Goal: Transaction & Acquisition: Purchase product/service

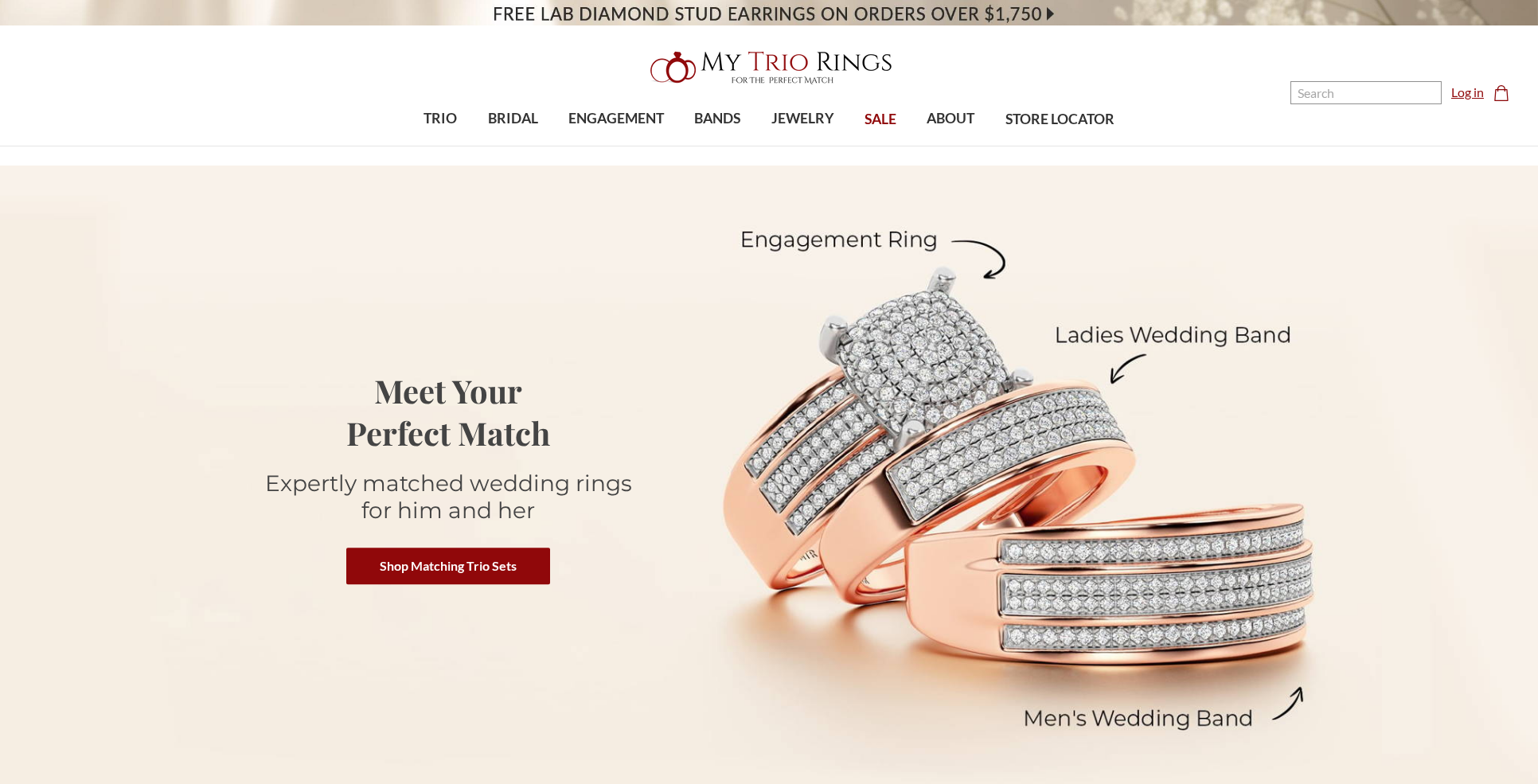
drag, startPoint x: 0, startPoint y: 0, endPoint x: 1482, endPoint y: 90, distance: 1484.7
click at [1482, 90] on link "Log in" at bounding box center [1467, 92] width 33 height 19
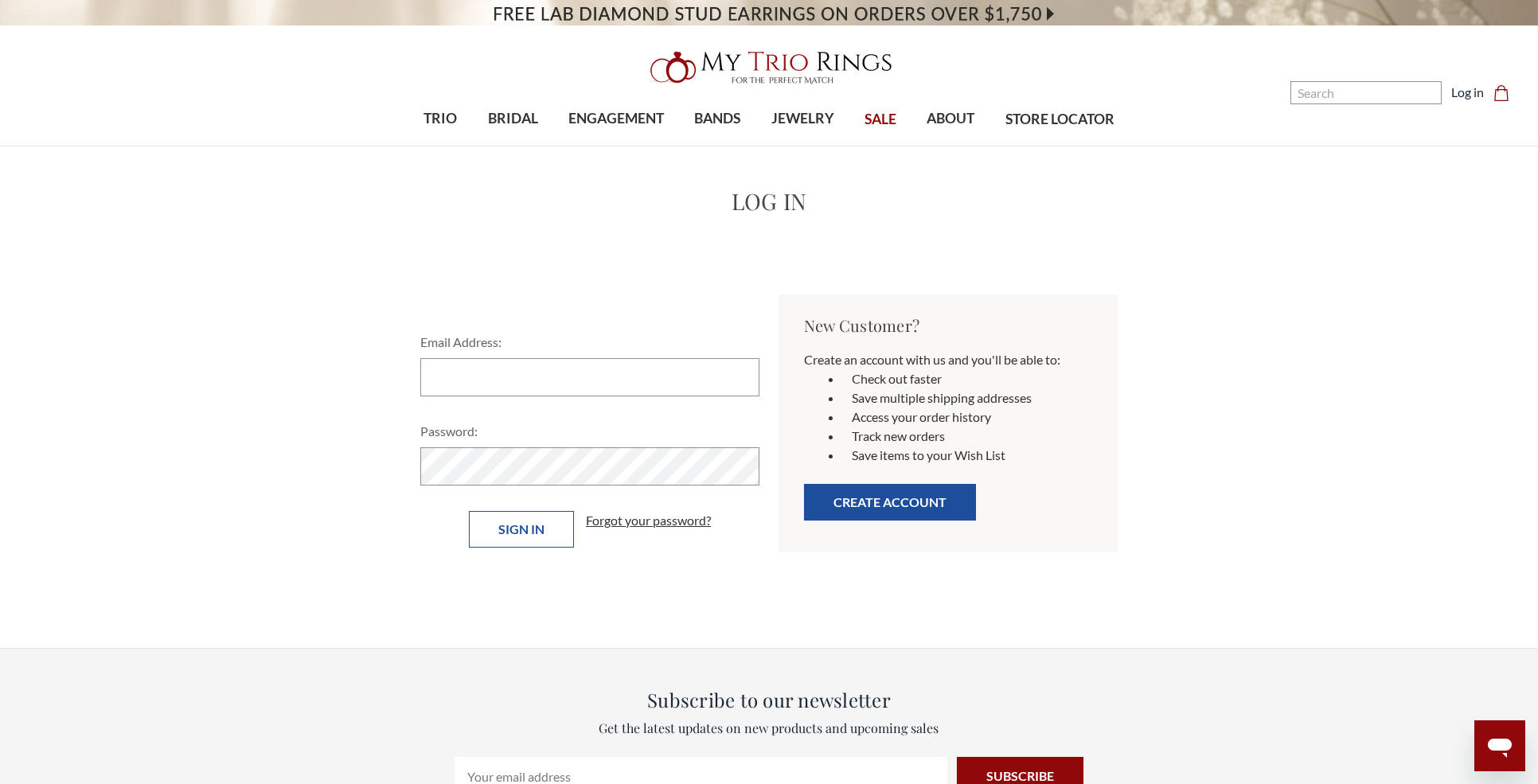
type input "[EMAIL_ADDRESS][DOMAIN_NAME]"
click at [533, 526] on input "Sign in" at bounding box center [521, 529] width 105 height 37
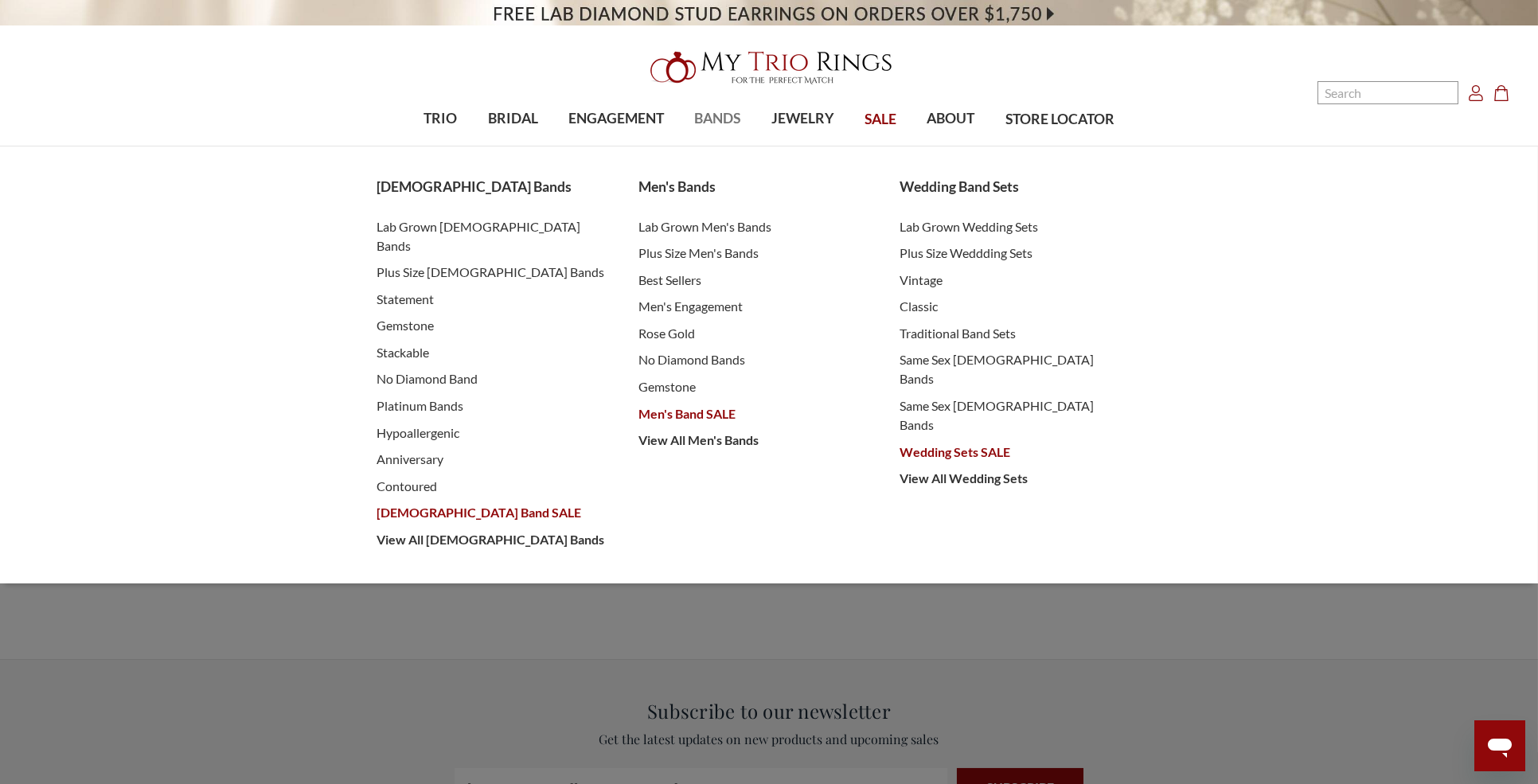
click at [702, 119] on span "BANDS" at bounding box center [717, 118] width 47 height 20
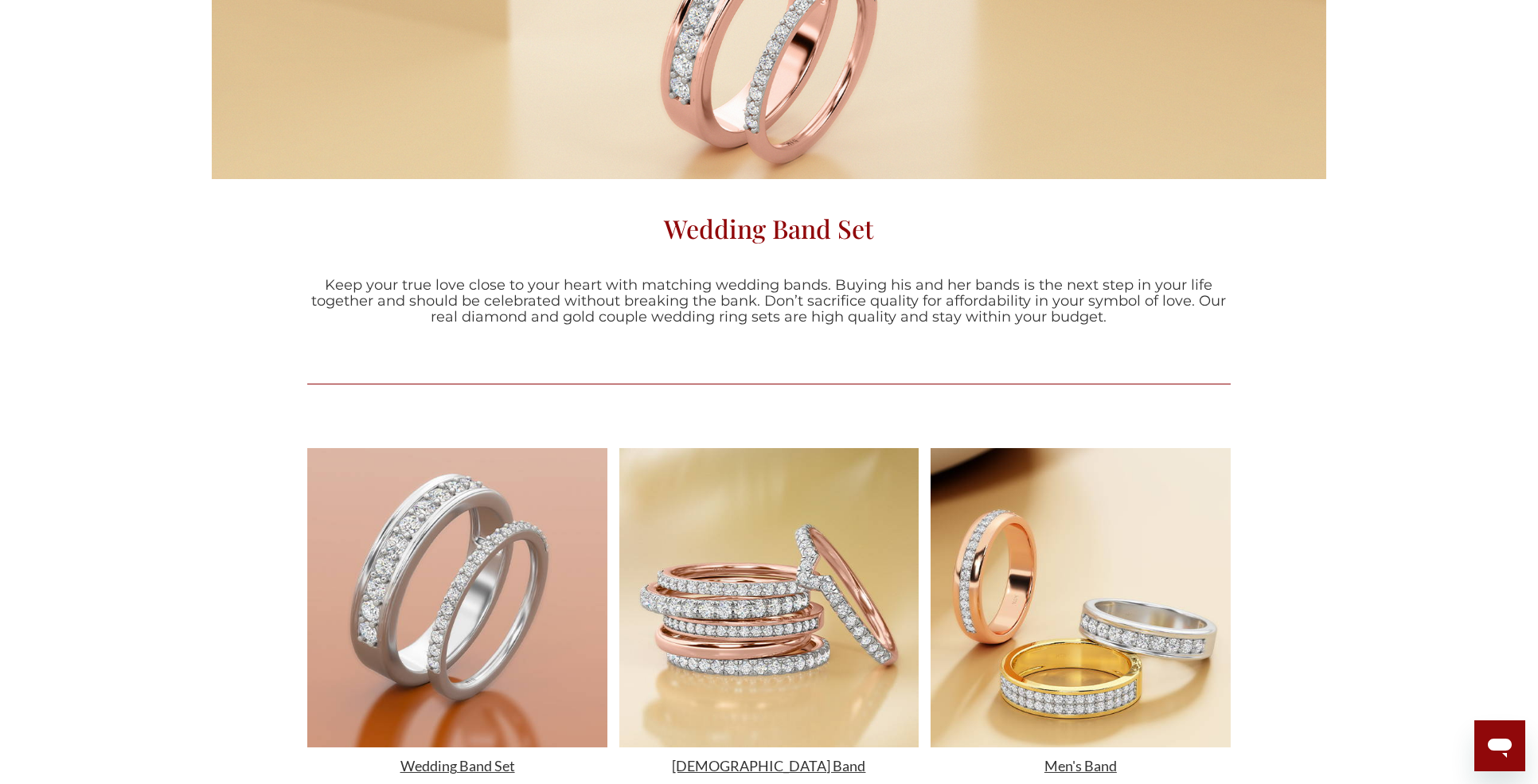
scroll to position [530, 0]
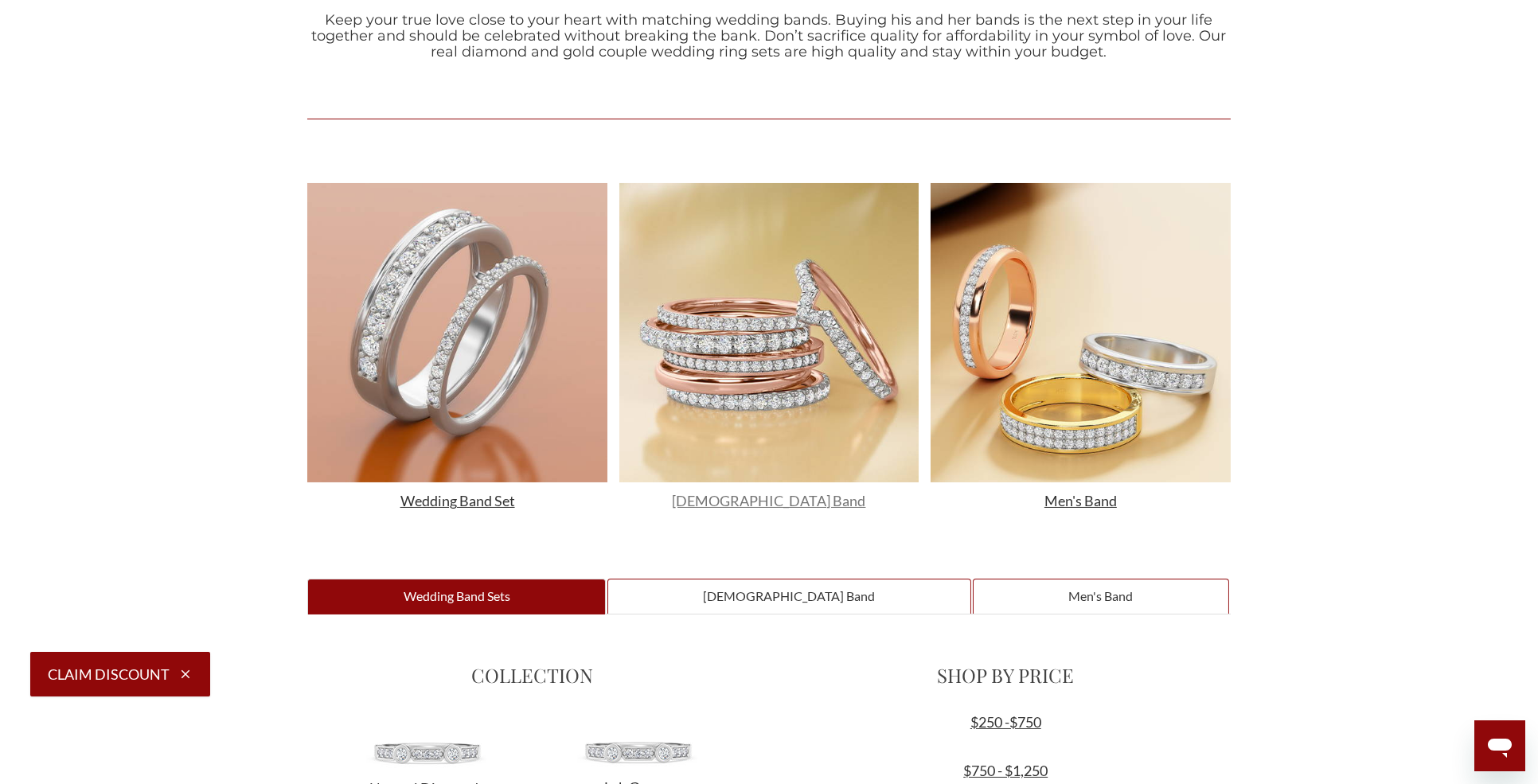
click at [773, 499] on span "Ladies Band" at bounding box center [769, 501] width 194 height 17
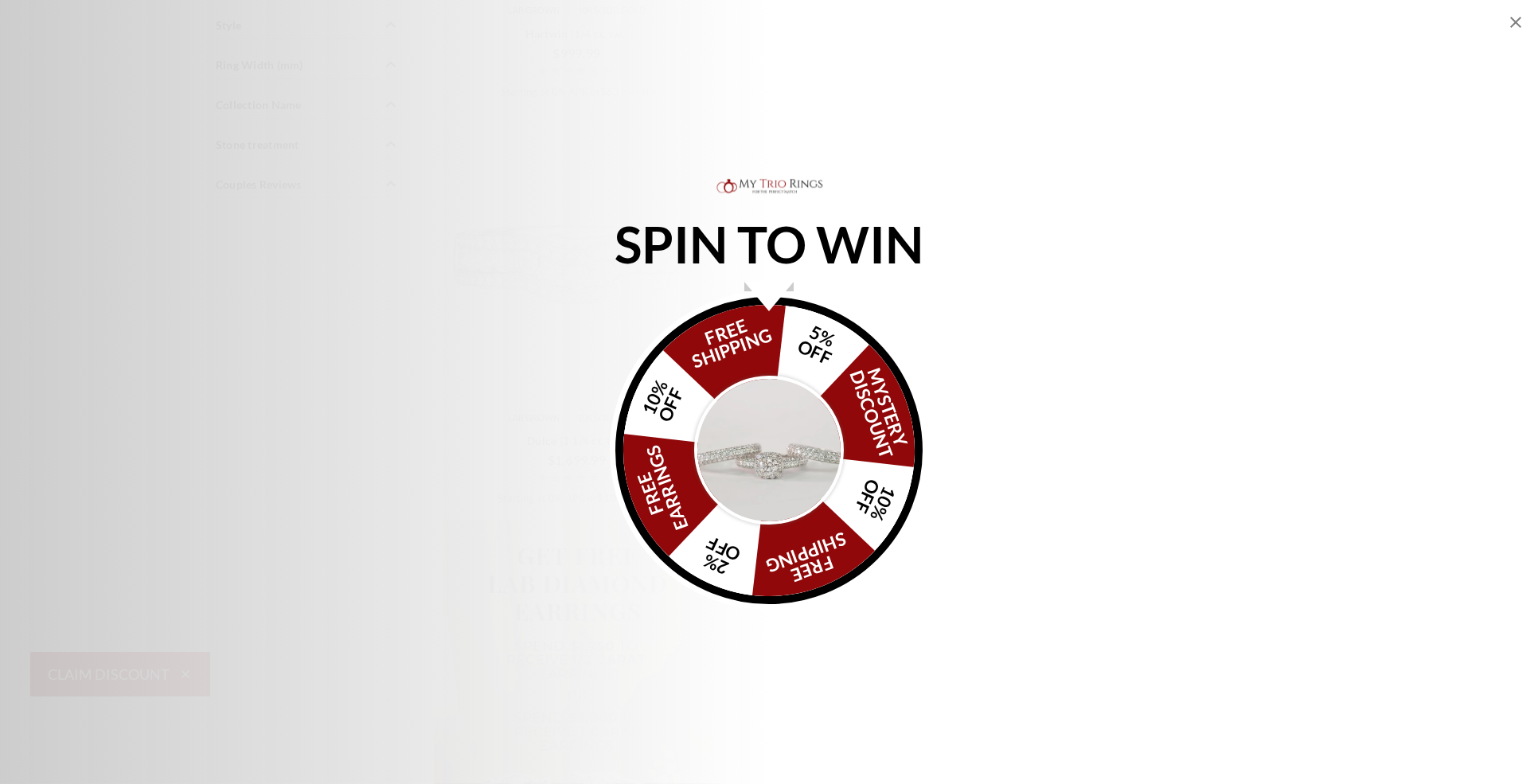
scroll to position [1061, 0]
click at [1506, 20] on icon "Close popup" at bounding box center [1516, 22] width 19 height 19
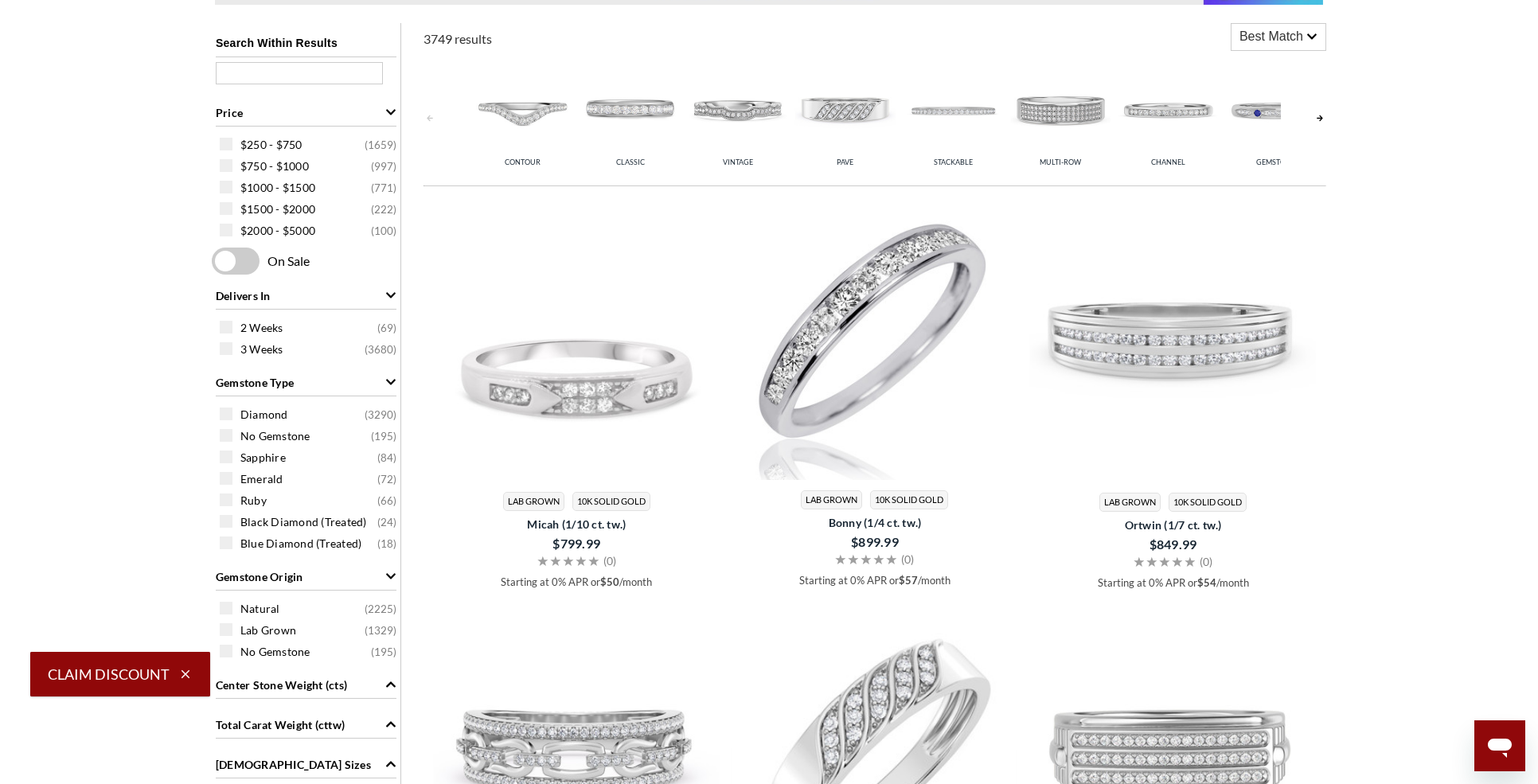
scroll to position [0, 0]
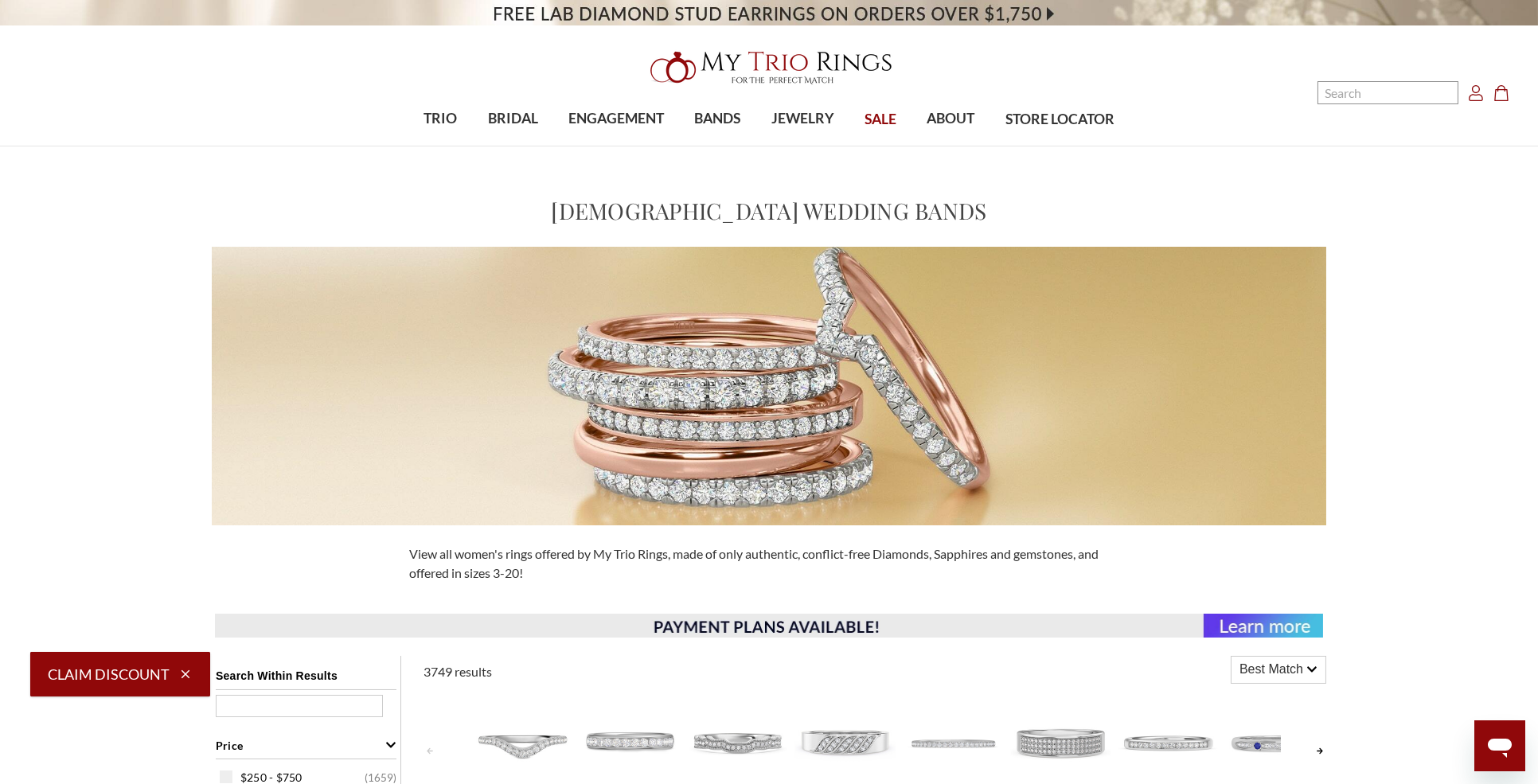
select select "US"
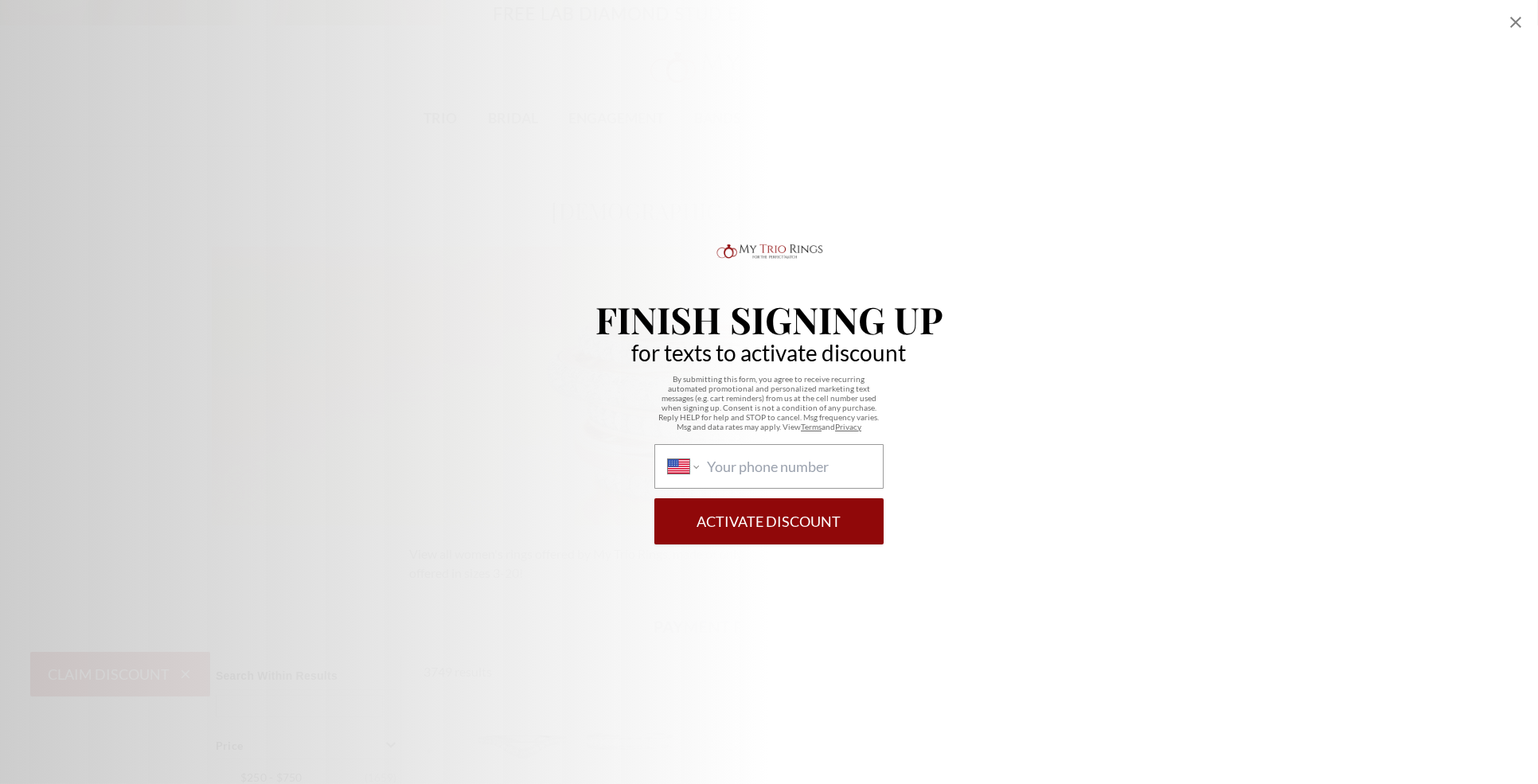
click at [1512, 23] on icon "Close popup" at bounding box center [1516, 22] width 19 height 19
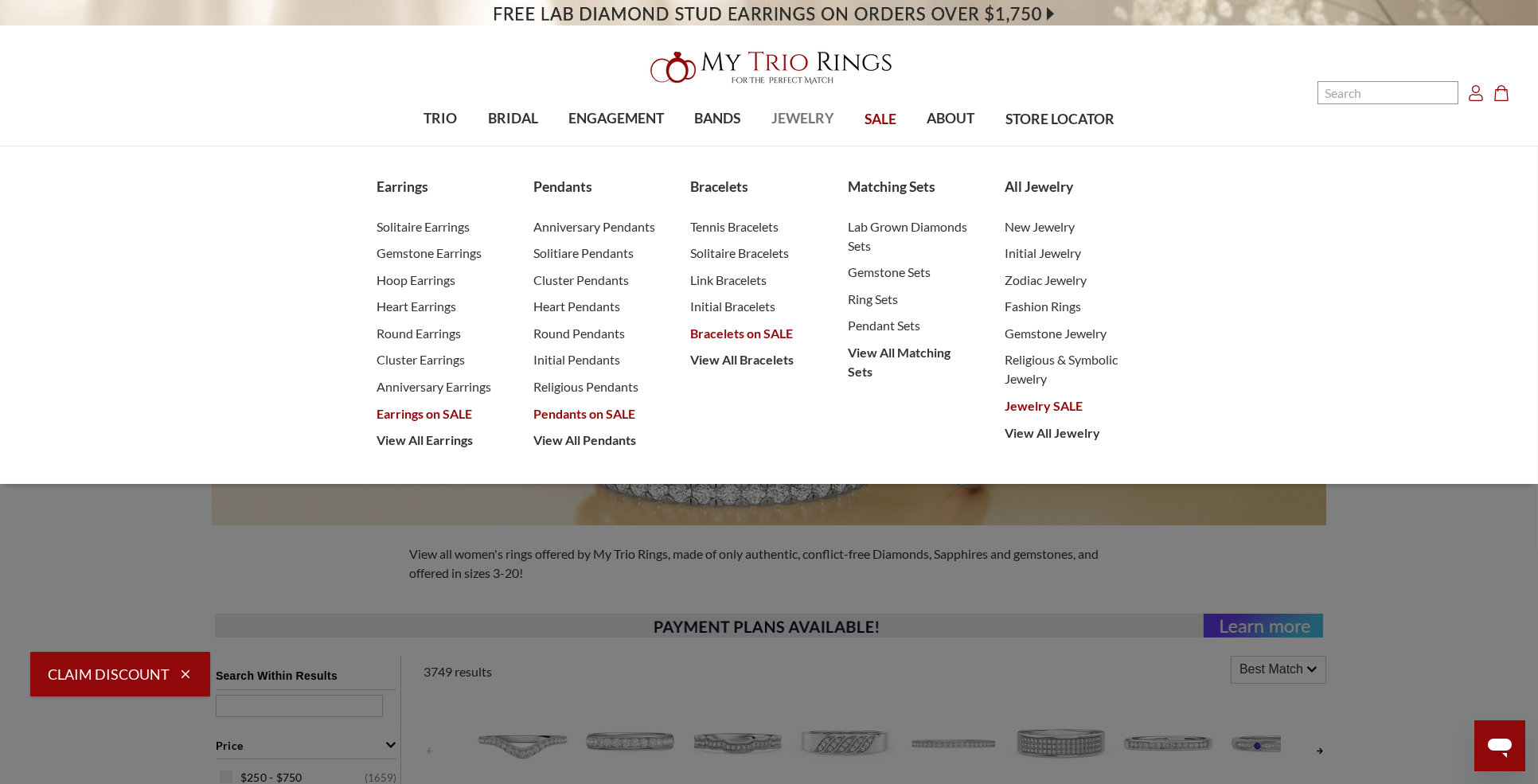
click at [800, 123] on span "JEWELRY" at bounding box center [802, 118] width 63 height 20
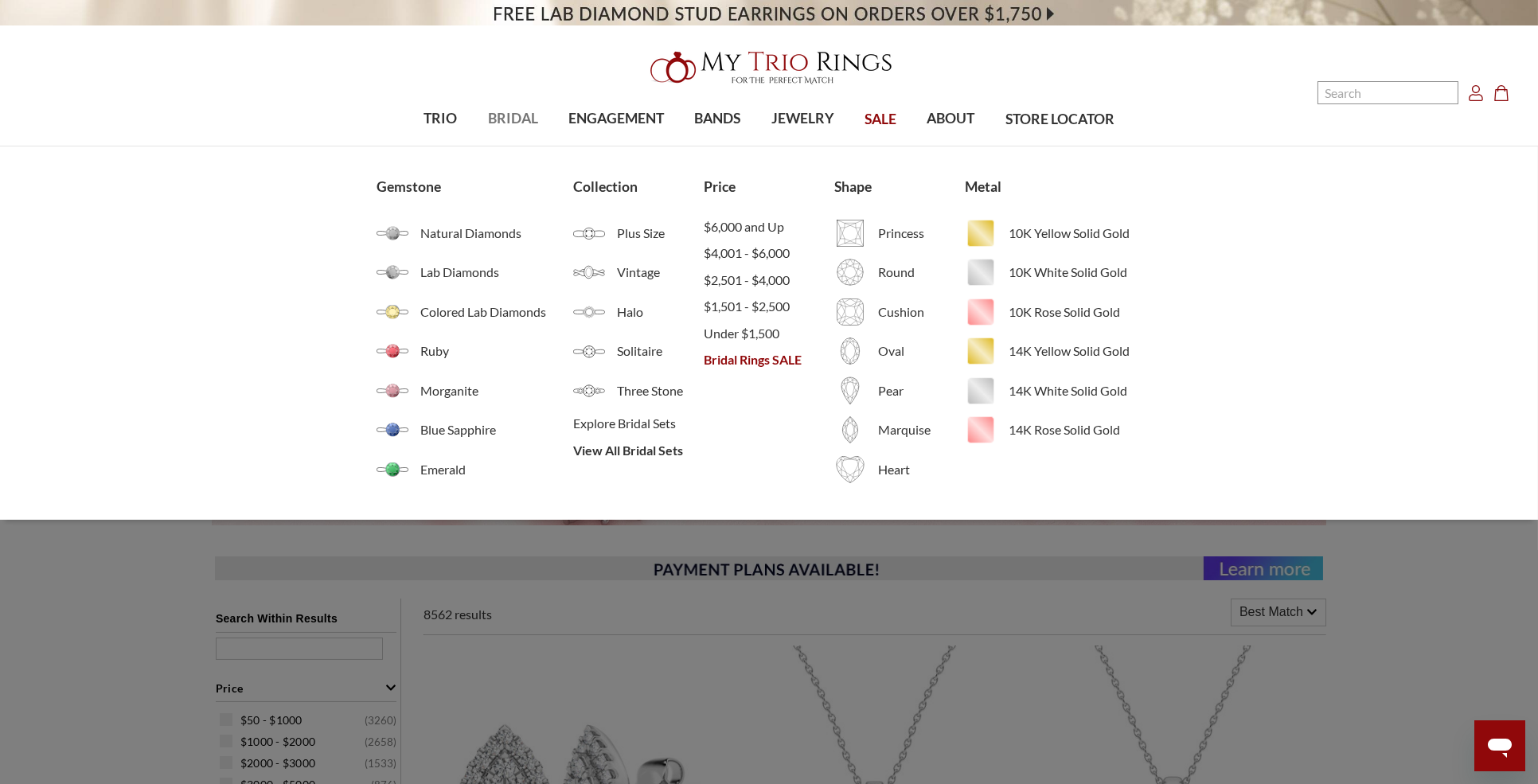
click at [516, 115] on span "BRIDAL" at bounding box center [513, 118] width 50 height 20
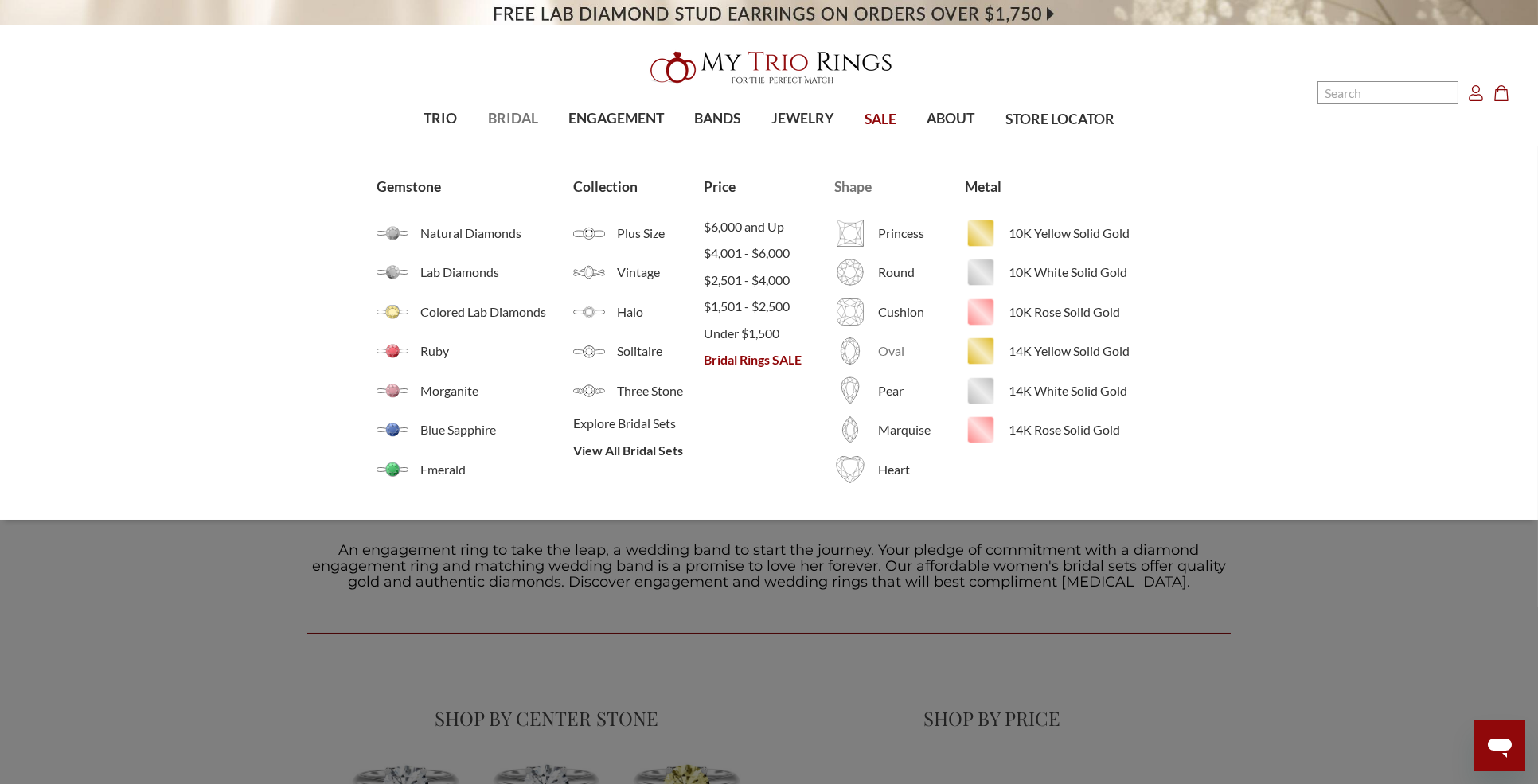
click at [897, 346] on span "Oval" at bounding box center [922, 351] width 87 height 19
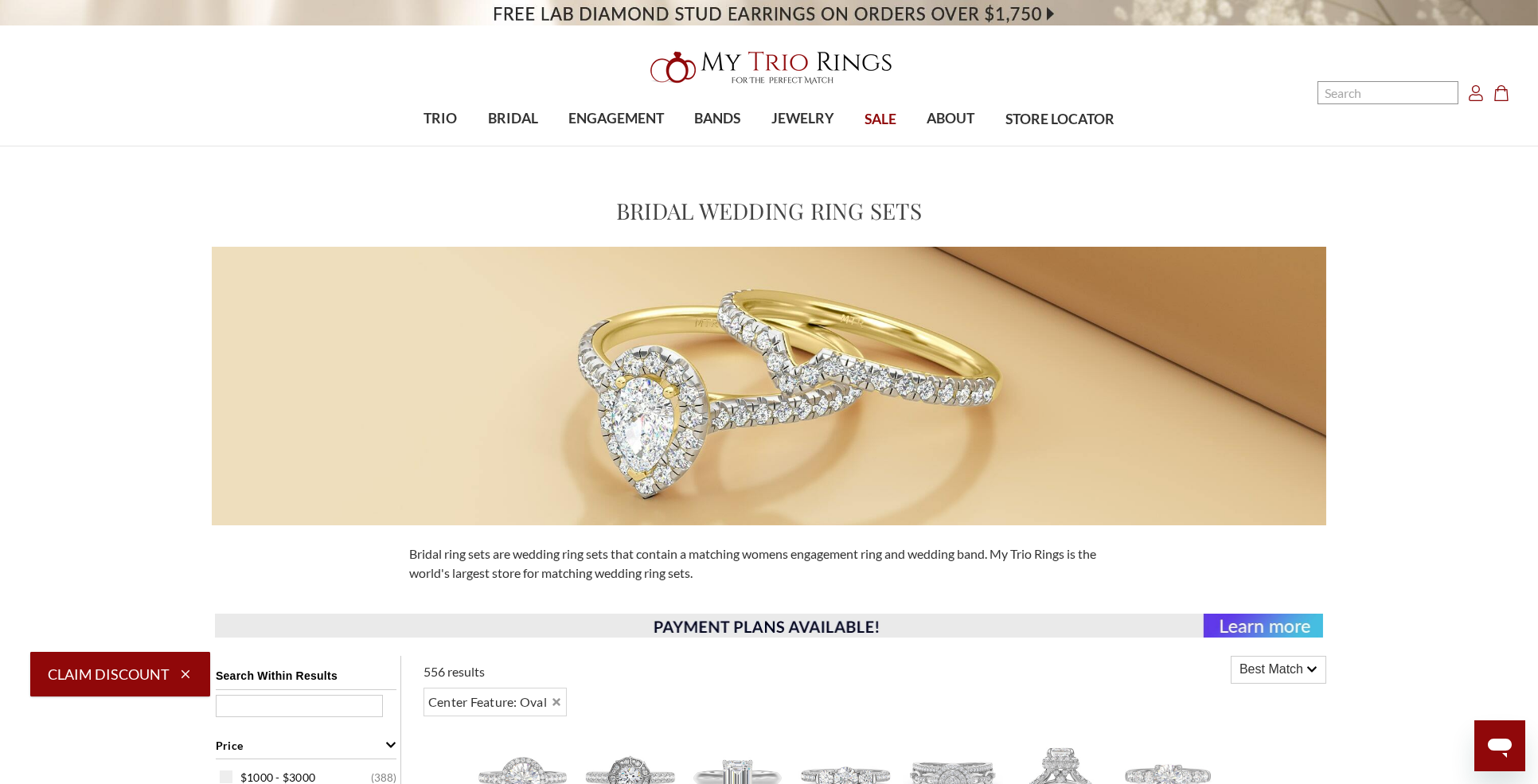
scroll to position [266, 0]
